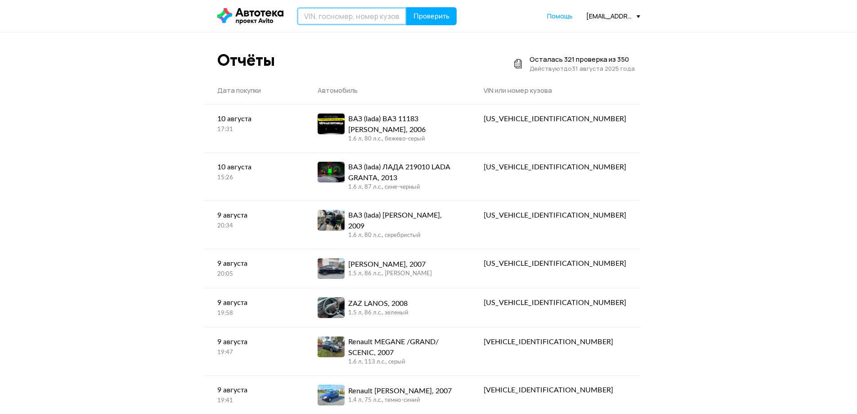
click at [306, 15] on input "text" at bounding box center [352, 16] width 110 height 18
paste input "[VEHICLE_IDENTIFICATION_NUMBER]"
type input "[VEHICLE_IDENTIFICATION_NUMBER]"
click at [425, 13] on span "Проверить" at bounding box center [432, 16] width 36 height 7
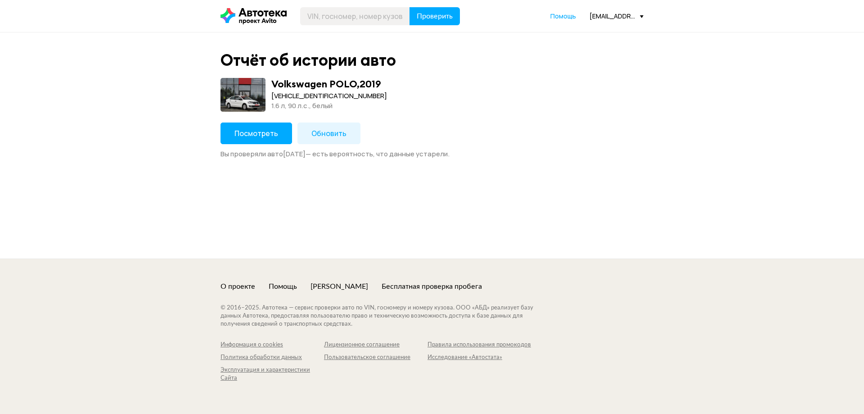
click at [336, 131] on span "Обновить" at bounding box center [328, 133] width 35 height 10
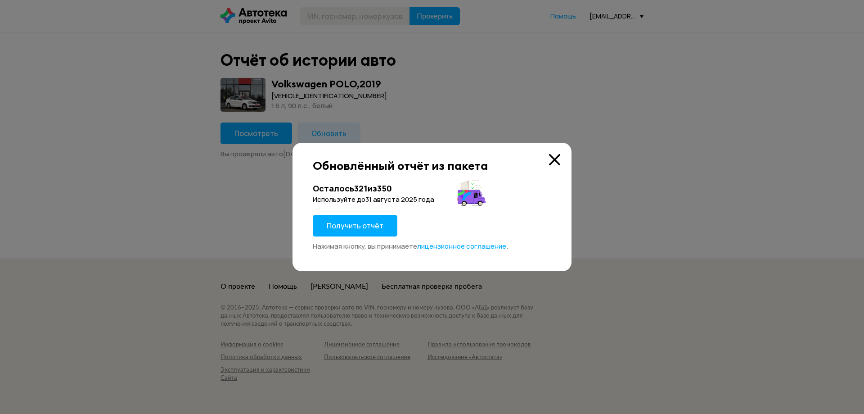
click at [363, 222] on span "Получить отчёт" at bounding box center [355, 225] width 57 height 10
